Goal: Use online tool/utility: Use online tool/utility

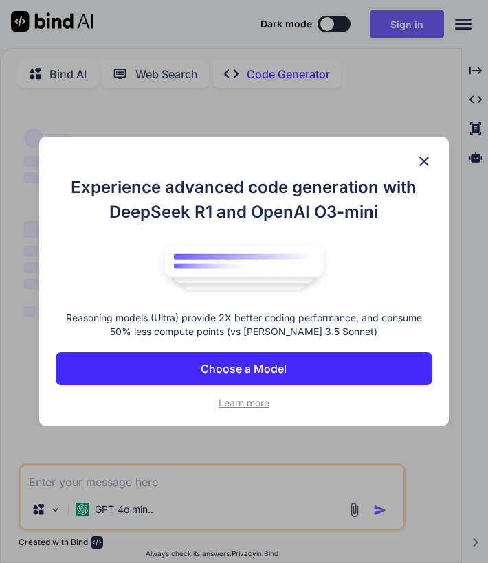
click at [430, 157] on img at bounding box center [424, 161] width 16 height 16
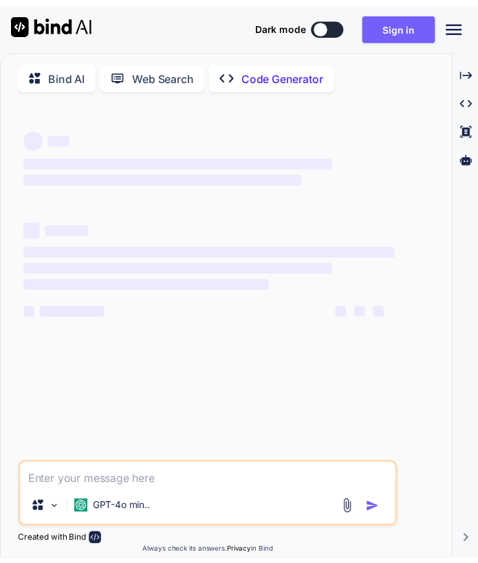
scroll to position [5, 0]
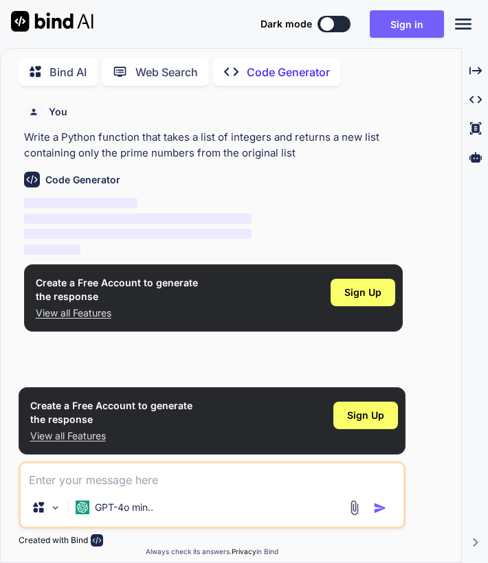
type textarea "x"
click at [428, 26] on button "Sign in" at bounding box center [407, 23] width 74 height 27
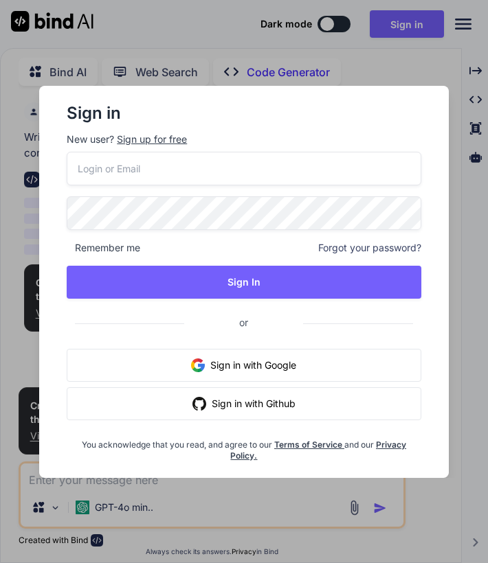
click at [225, 368] on button "Sign in with Google" at bounding box center [244, 365] width 355 height 33
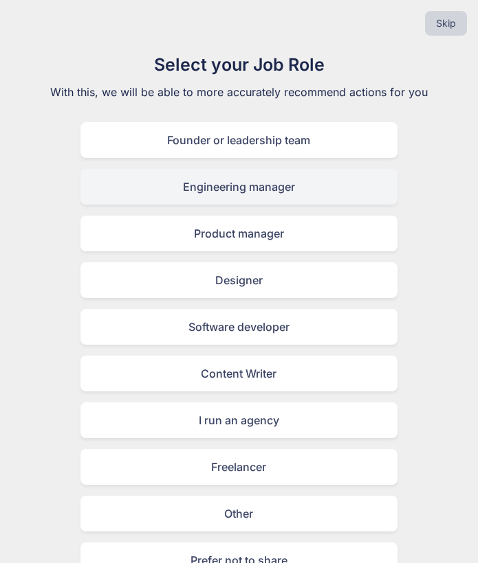
click at [199, 188] on div "Engineering manager" at bounding box center [238, 187] width 317 height 36
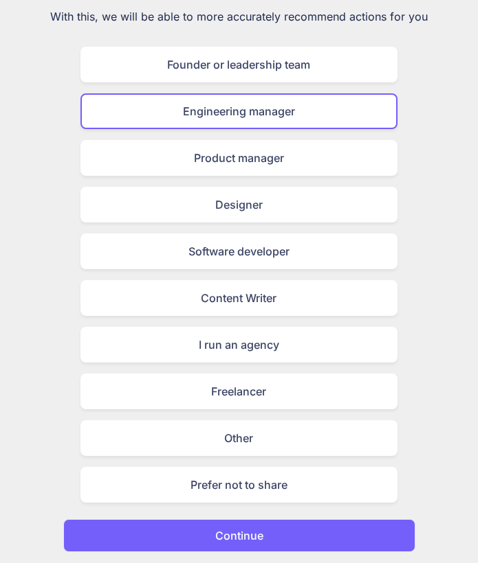
scroll to position [75, 0]
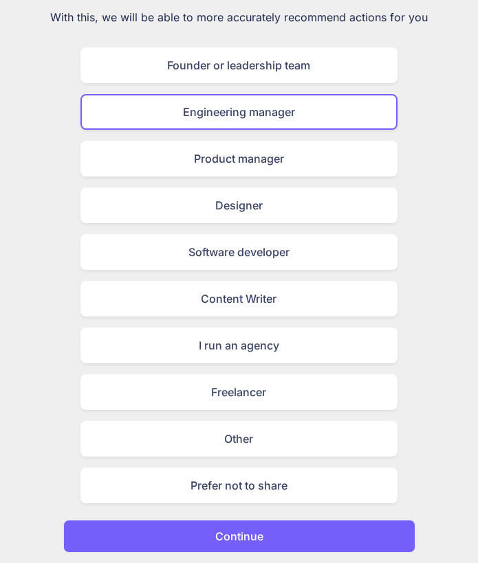
click at [169, 521] on button "Continue" at bounding box center [239, 536] width 352 height 33
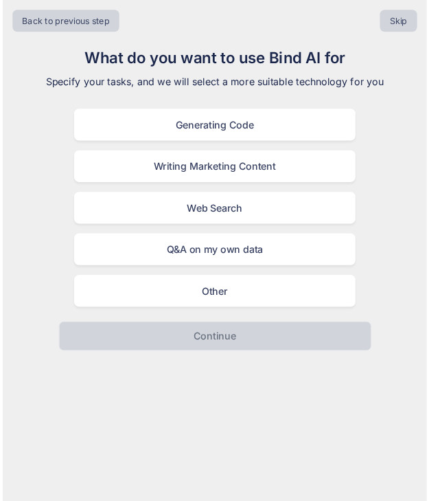
scroll to position [0, 0]
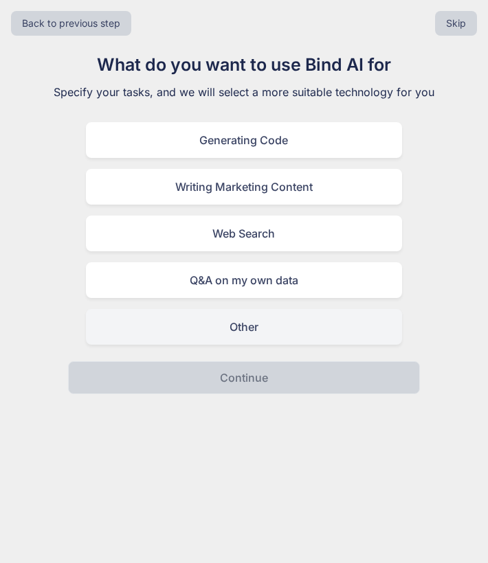
click at [262, 332] on div "Other" at bounding box center [244, 327] width 317 height 36
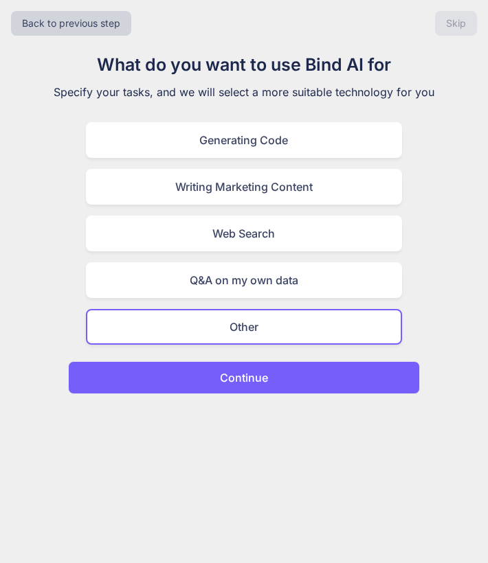
click at [256, 381] on p "Continue" at bounding box center [244, 378] width 48 height 16
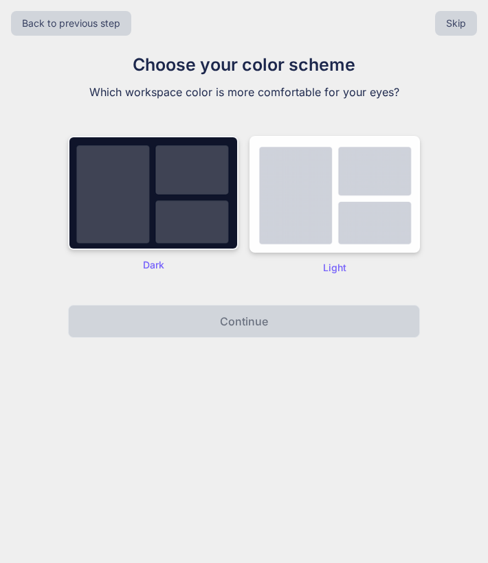
click at [218, 236] on img at bounding box center [153, 193] width 170 height 114
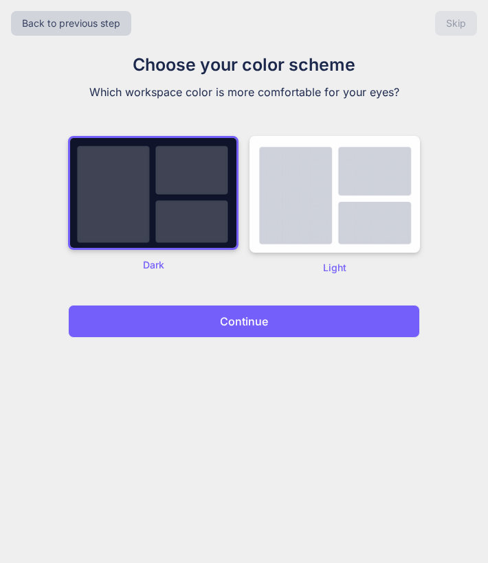
click at [238, 324] on p "Continue" at bounding box center [244, 321] width 48 height 16
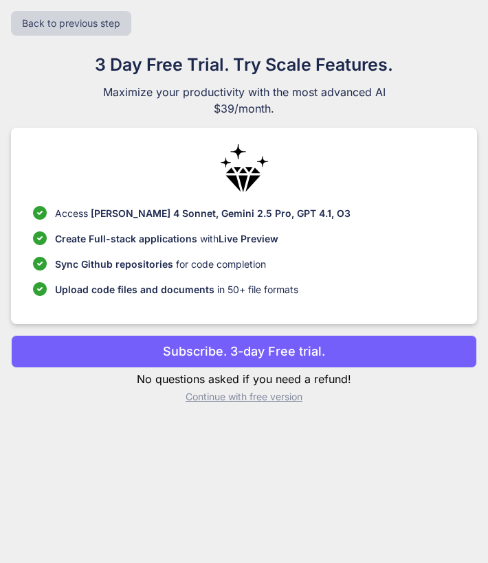
click at [227, 395] on p "Continue with free version" at bounding box center [244, 397] width 466 height 14
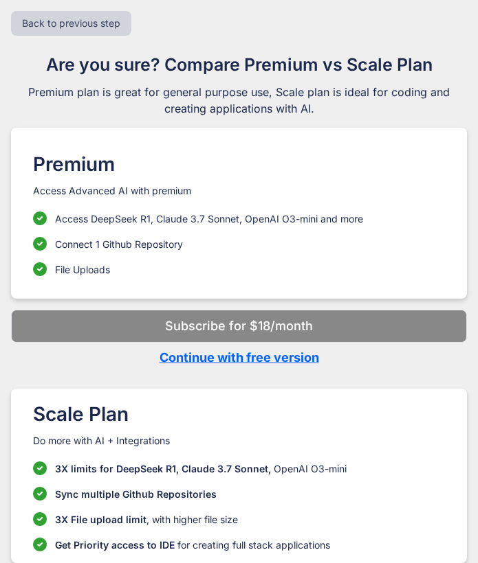
click at [241, 351] on p "Continue with free version" at bounding box center [239, 357] width 456 height 19
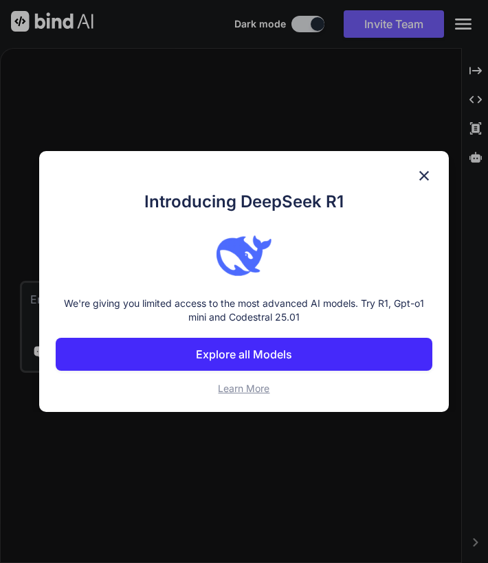
click at [423, 175] on img at bounding box center [424, 176] width 16 height 16
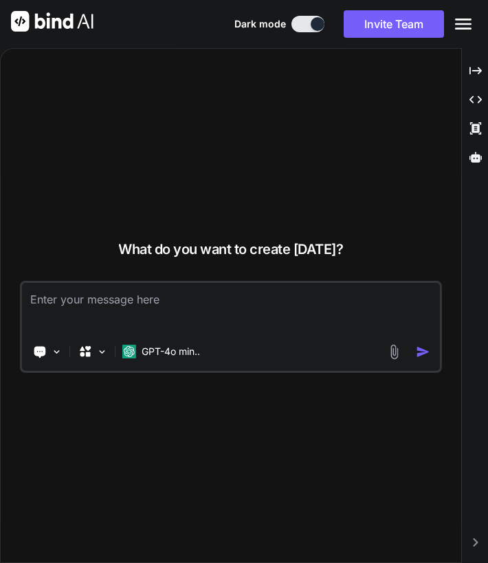
click at [396, 355] on img at bounding box center [394, 352] width 16 height 16
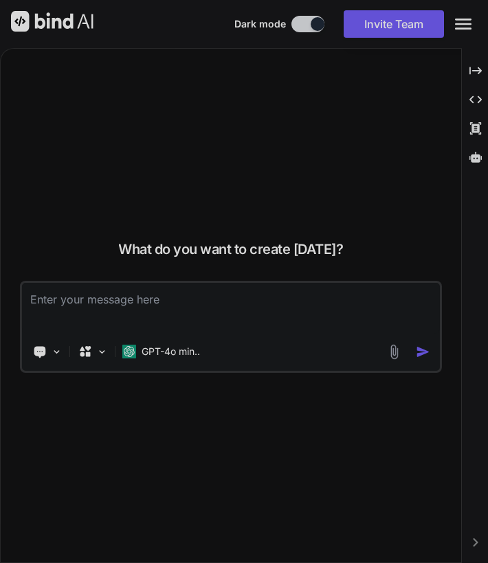
click at [398, 348] on div at bounding box center [244, 281] width 488 height 563
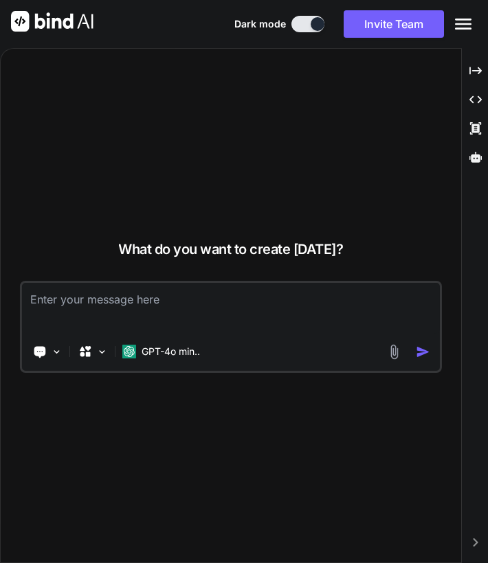
click at [393, 354] on img at bounding box center [394, 352] width 16 height 16
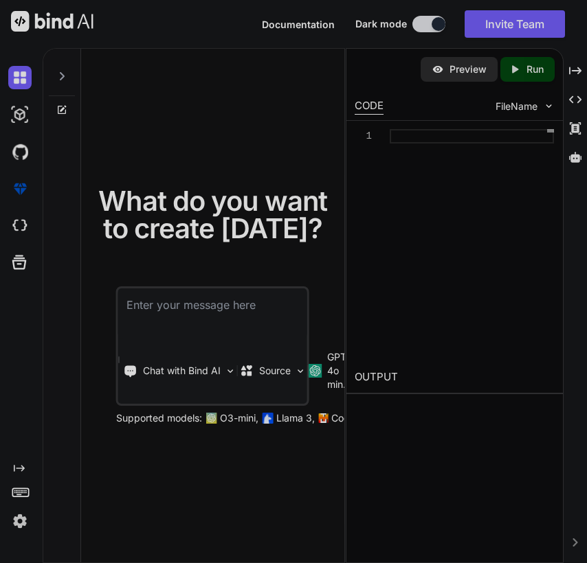
click at [262, 217] on div at bounding box center [293, 281] width 587 height 563
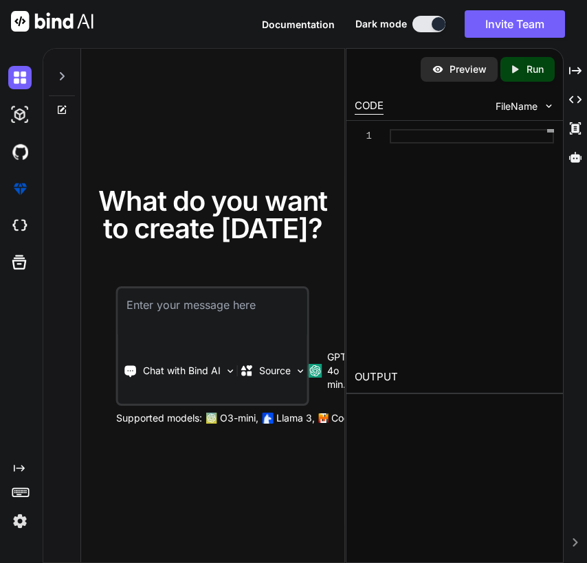
click at [237, 363] on div "Source" at bounding box center [271, 370] width 69 height 27
click at [237, 324] on textarea at bounding box center [212, 314] width 189 height 51
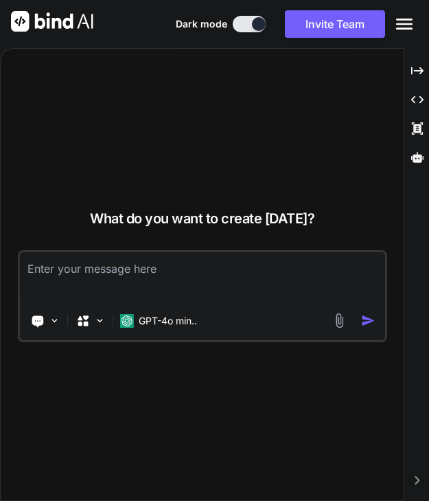
click at [343, 321] on img at bounding box center [340, 321] width 16 height 16
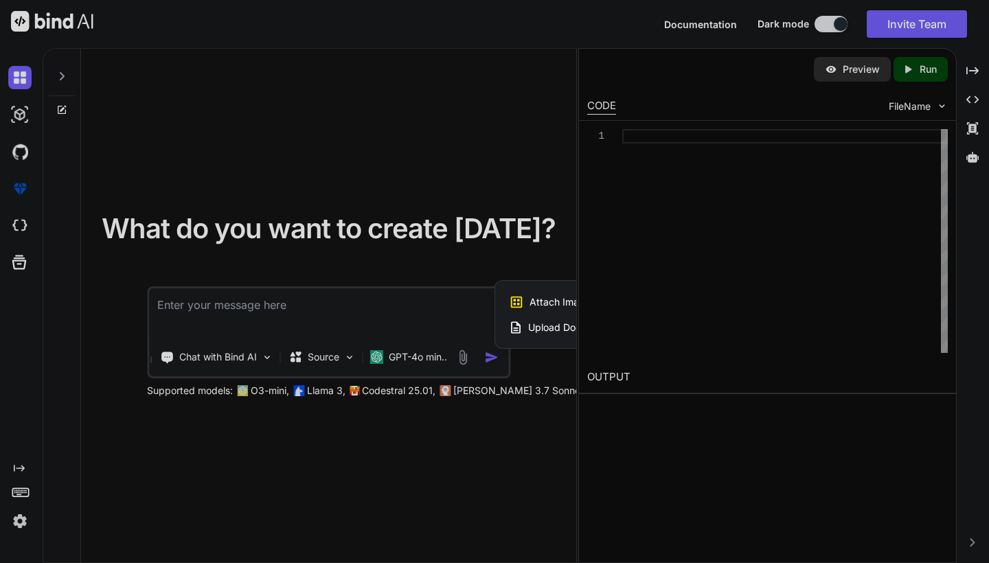
click at [487, 75] on div at bounding box center [494, 281] width 989 height 563
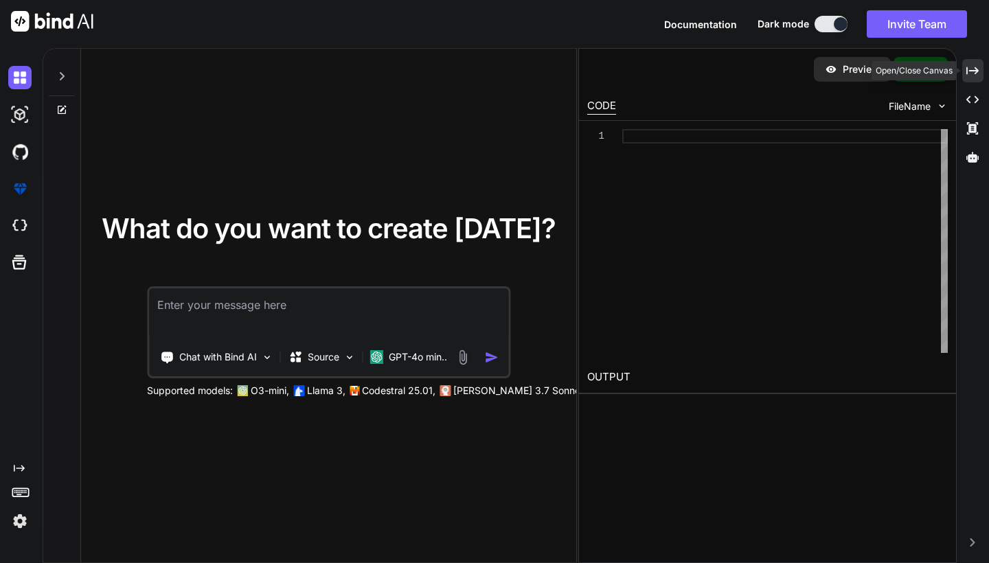
click at [487, 73] on icon "Created with Pixso." at bounding box center [973, 71] width 12 height 12
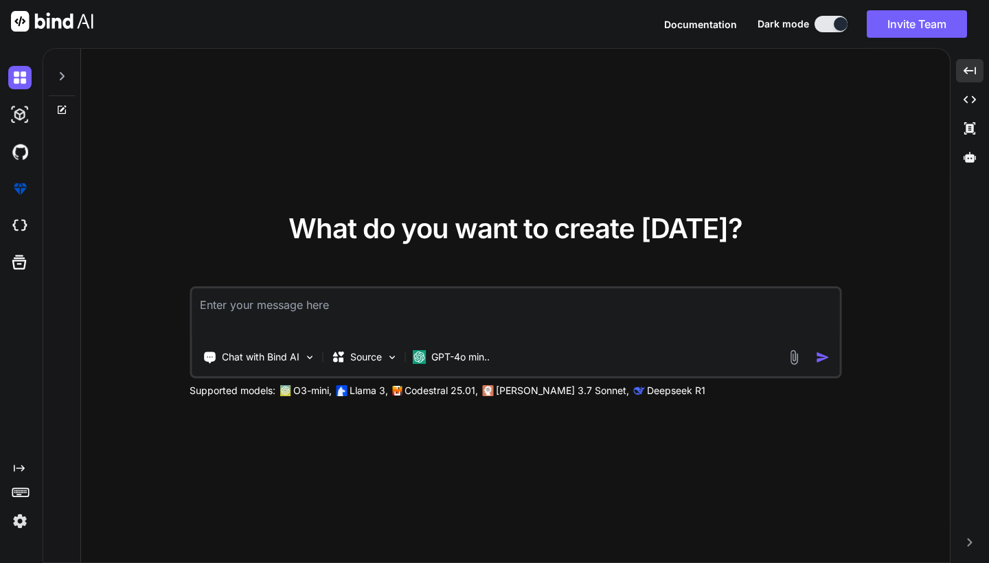
click at [487, 359] on img at bounding box center [794, 358] width 16 height 16
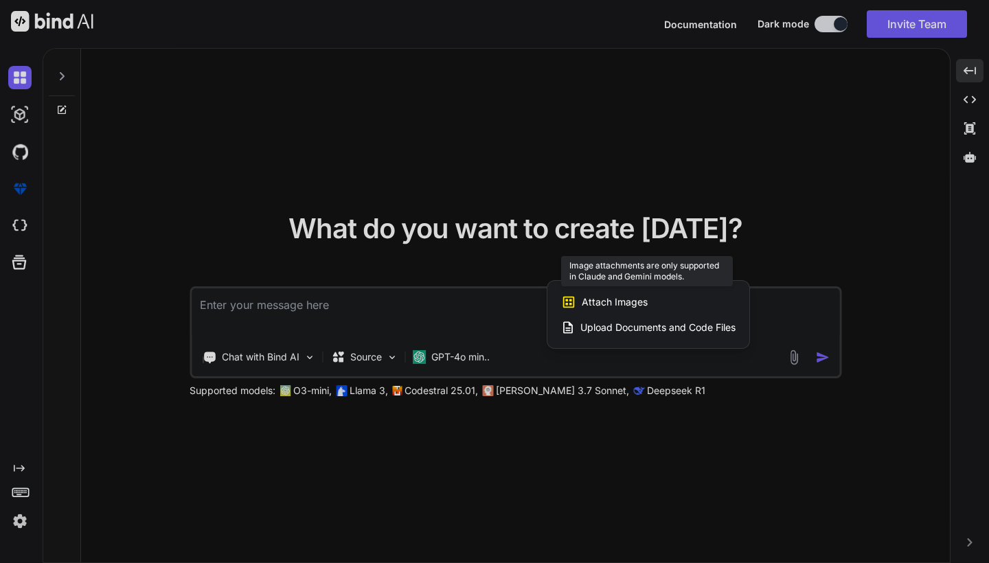
click at [487, 297] on span "Attach Images" at bounding box center [615, 302] width 66 height 14
click at [487, 308] on span "Attach Images" at bounding box center [615, 302] width 66 height 14
click at [487, 304] on span "Attach Images" at bounding box center [615, 302] width 66 height 14
click at [487, 326] on span "Upload Documents and Code Files" at bounding box center [658, 328] width 155 height 14
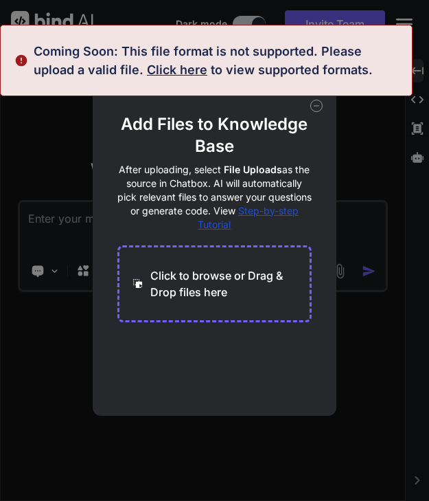
click at [147, 68] on span "Click here" at bounding box center [177, 70] width 60 height 14
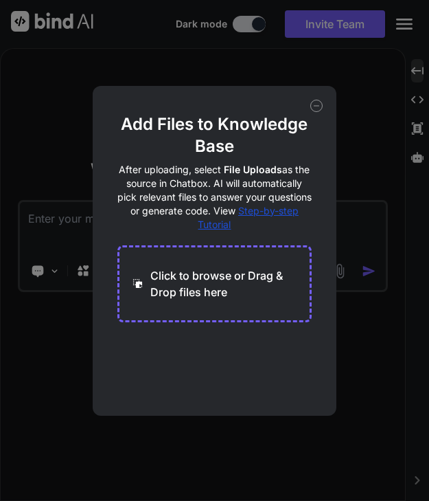
click at [320, 105] on icon at bounding box center [317, 106] width 12 height 12
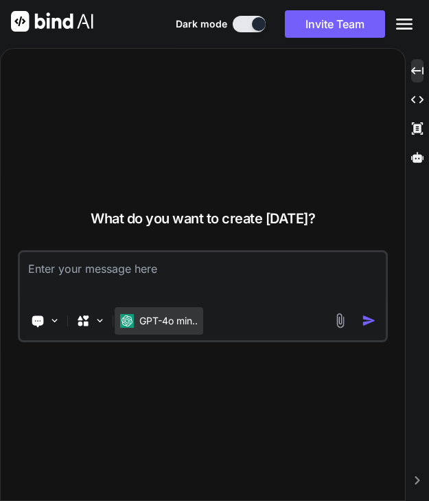
click at [177, 320] on p "GPT-4o min.." at bounding box center [168, 321] width 58 height 14
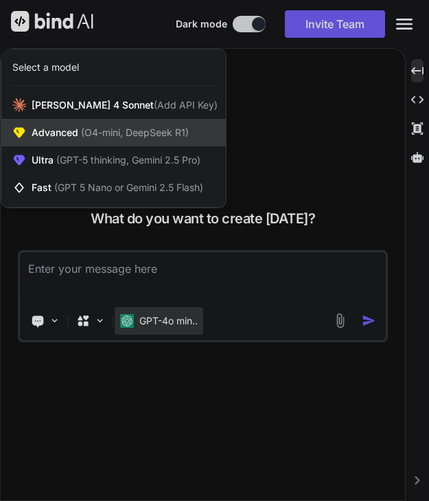
click at [158, 139] on span "Advanced (O4-mini, DeepSeek R1)" at bounding box center [110, 133] width 157 height 14
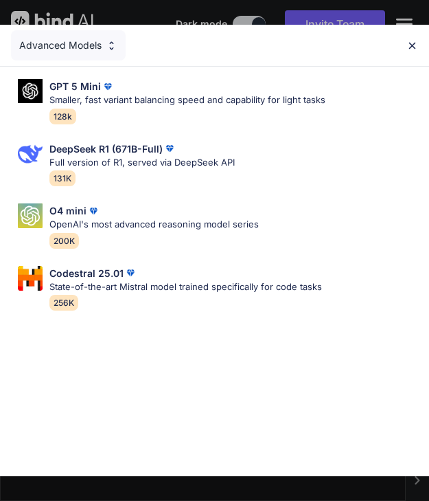
click at [411, 45] on img at bounding box center [413, 46] width 12 height 12
